Goal: Transaction & Acquisition: Purchase product/service

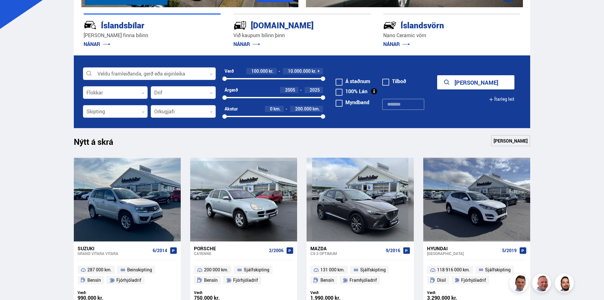
drag, startPoint x: 321, startPoint y: 115, endPoint x: 343, endPoint y: 122, distance: 23.1
click at [342, 122] on form "Veldu framleiðanda, gerð eða eiginleika 0 Flokkar 0 Drif 0 Verð 100.000 kr. 10.…" at bounding box center [302, 91] width 456 height 73
click at [165, 75] on div at bounding box center [149, 74] width 133 height 13
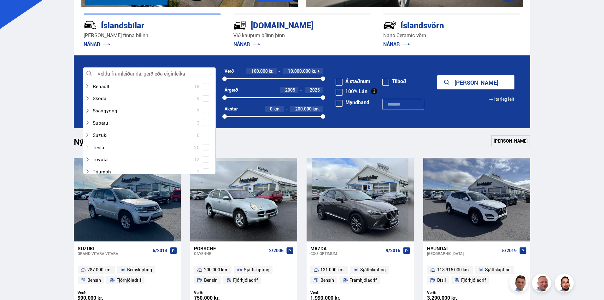
scroll to position [347, 0]
click at [205, 130] on span at bounding box center [206, 129] width 3 height 3
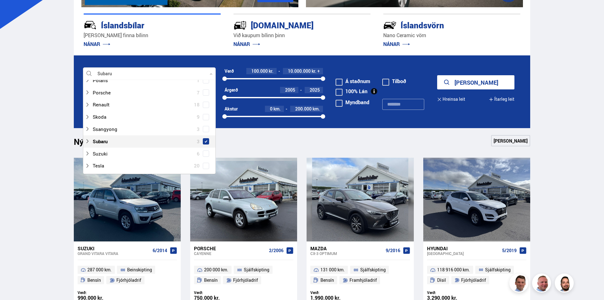
scroll to position [359, 0]
click at [450, 84] on button "Sýna 3 bíla" at bounding box center [475, 82] width 77 height 14
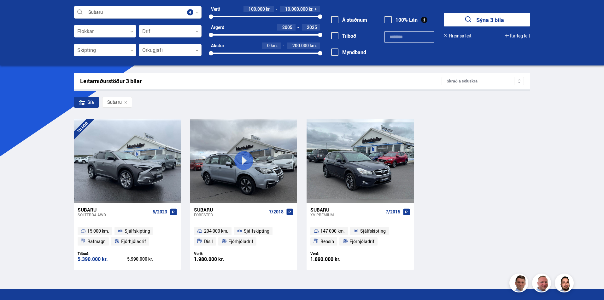
scroll to position [32, 0]
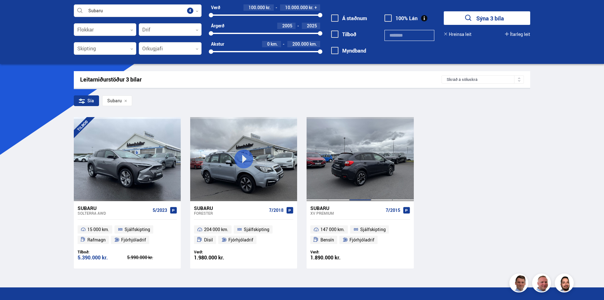
click at [370, 165] on div at bounding box center [359, 159] width 21 height 84
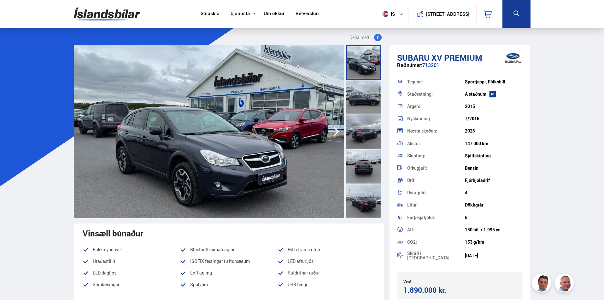
click at [361, 102] on div at bounding box center [363, 97] width 35 height 35
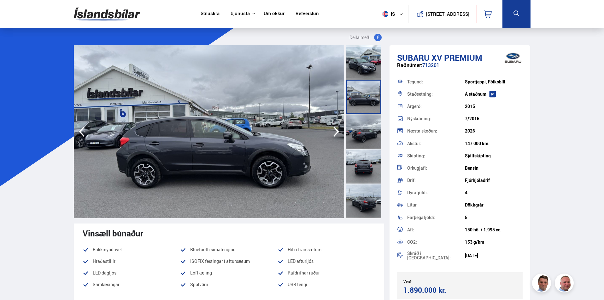
click at [360, 125] on div at bounding box center [363, 131] width 35 height 35
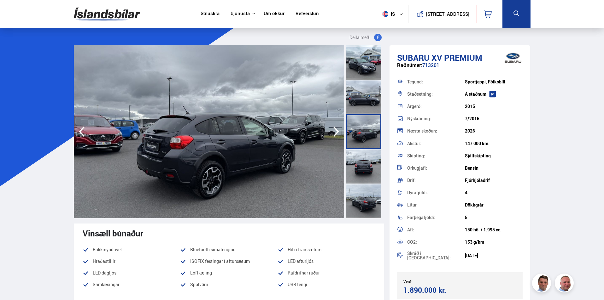
click at [359, 157] on div at bounding box center [363, 166] width 35 height 35
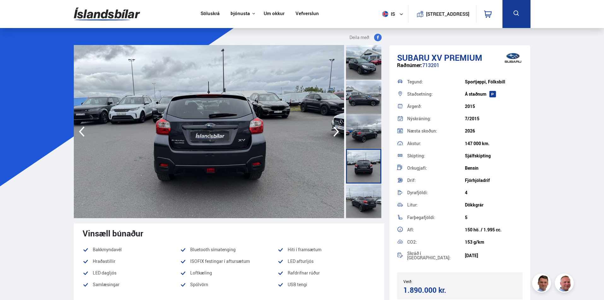
click at [362, 194] on div at bounding box center [363, 201] width 35 height 35
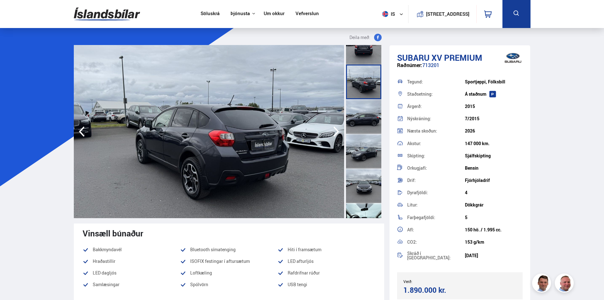
scroll to position [189, 0]
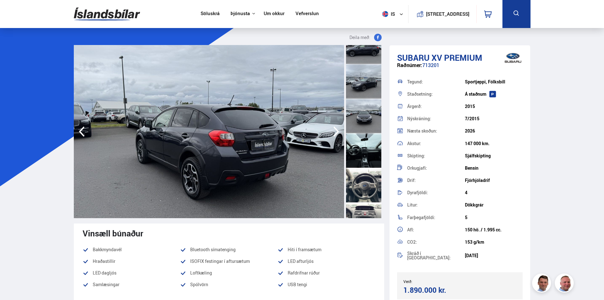
click at [364, 123] on div at bounding box center [363, 116] width 35 height 35
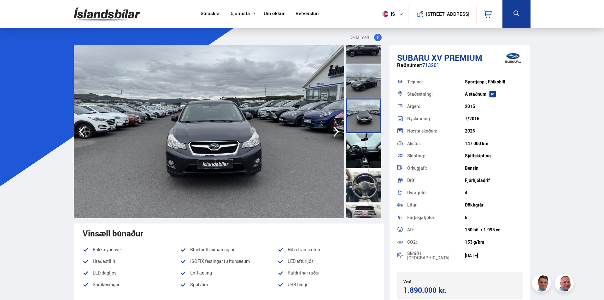
click at [363, 146] on div at bounding box center [363, 150] width 35 height 35
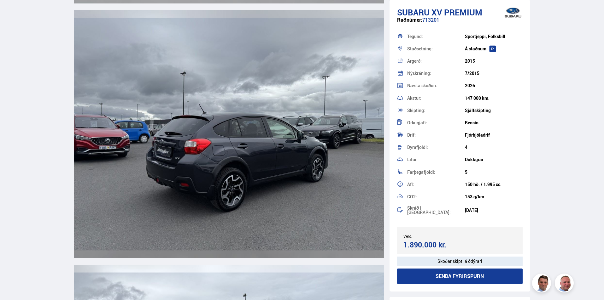
scroll to position [1166, 0]
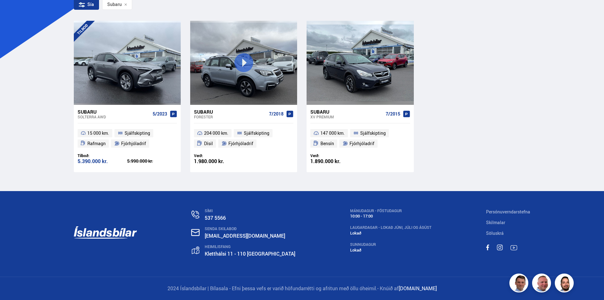
scroll to position [99, 0]
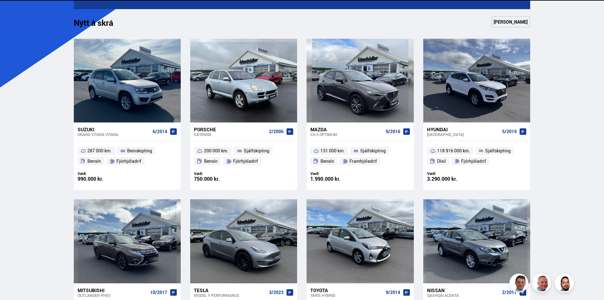
scroll to position [90, 0]
